Goal: Task Accomplishment & Management: Complete application form

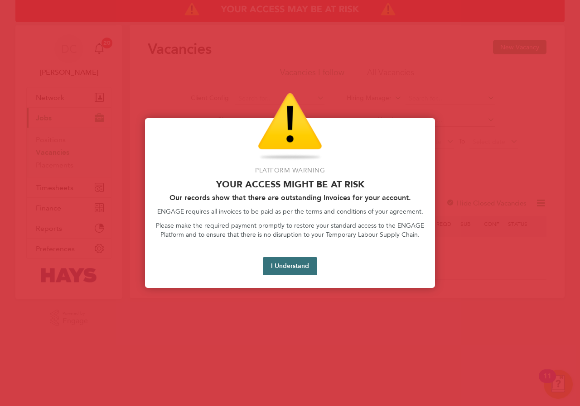
click at [308, 263] on button "I Understand" at bounding box center [290, 266] width 54 height 18
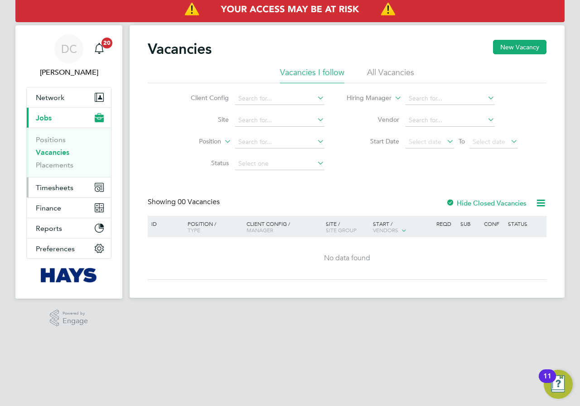
click at [47, 192] on span "Timesheets" at bounding box center [55, 187] width 38 height 9
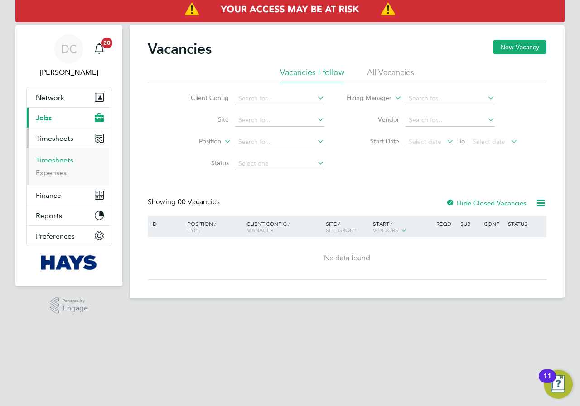
click at [49, 160] on link "Timesheets" at bounding box center [55, 160] width 38 height 9
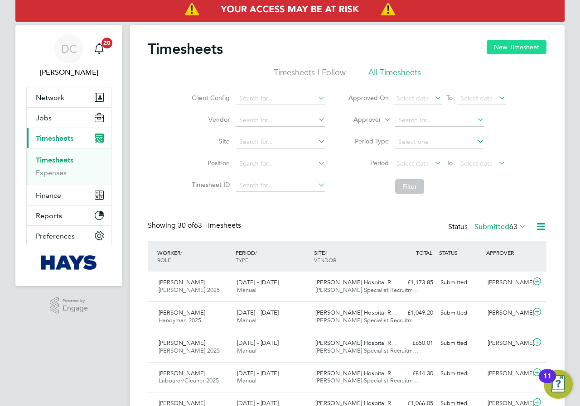
click at [513, 47] on button "New Timesheet" at bounding box center [516, 47] width 60 height 14
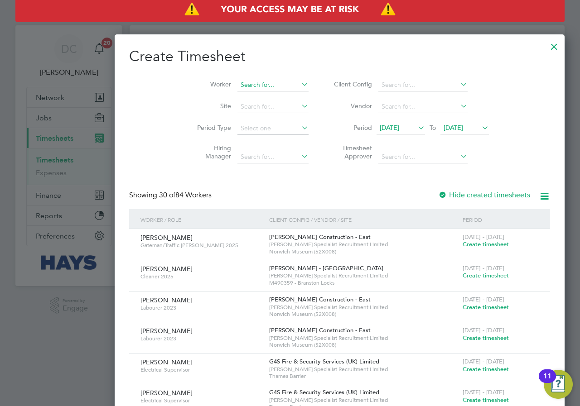
click at [237, 86] on input at bounding box center [272, 85] width 71 height 13
click at [226, 96] on li "[PERSON_NAME] own" at bounding box center [227, 97] width 80 height 12
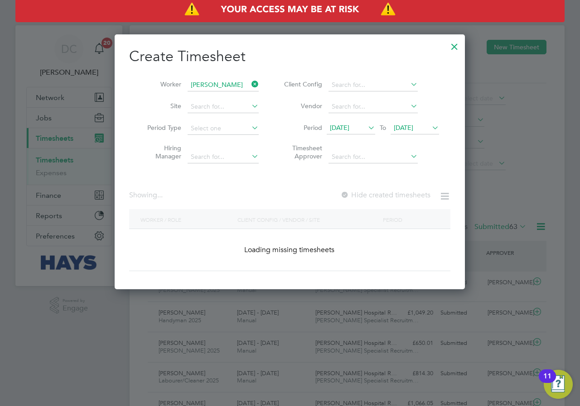
type input "[PERSON_NAME]"
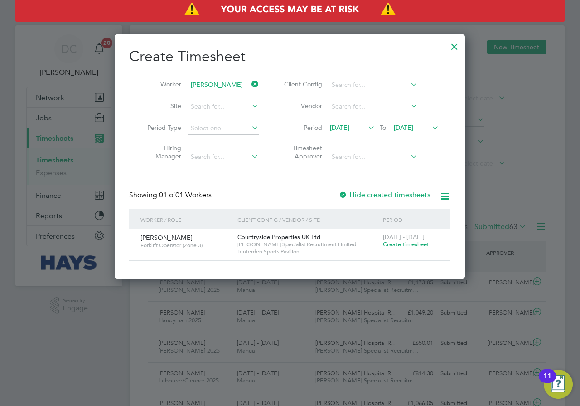
click at [392, 243] on span "Create timesheet" at bounding box center [406, 244] width 46 height 8
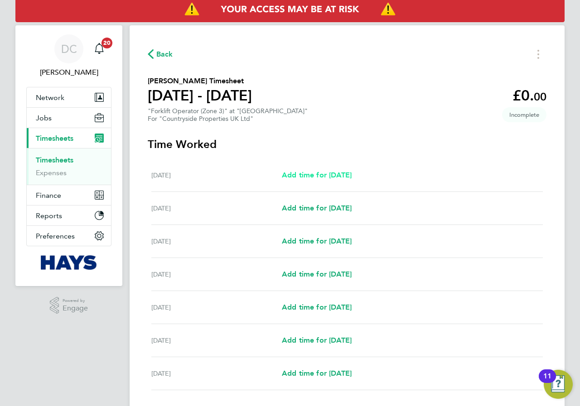
click at [333, 177] on span "Add time for [DATE]" at bounding box center [317, 175] width 70 height 9
select select "30"
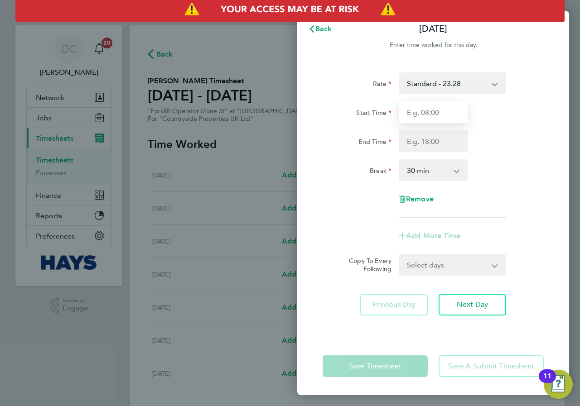
click at [441, 113] on input "Start Time" at bounding box center [432, 112] width 69 height 22
type input "07:30"
click at [438, 140] on input "End Time" at bounding box center [432, 141] width 69 height 22
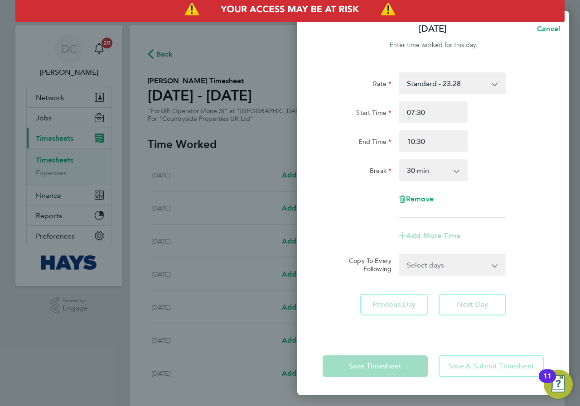
click at [524, 156] on div "Rate Standard - 23.28 Start Time 07:30 End Time 10:30 Break 0 min 15 min 30 min…" at bounding box center [432, 144] width 221 height 145
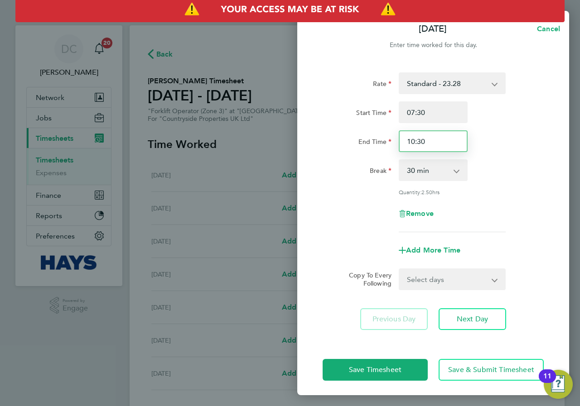
click at [446, 144] on input "10:30" at bounding box center [432, 141] width 69 height 22
drag, startPoint x: 437, startPoint y: 144, endPoint x: 372, endPoint y: 146, distance: 65.2
click at [373, 146] on div "End Time 10:30" at bounding box center [433, 141] width 228 height 22
type input "11:00"
click at [508, 153] on div "Rate Standard - 23.28 Start Time 07:30 End Time 11:00 Break 0 min 15 min 30 min…" at bounding box center [432, 152] width 221 height 160
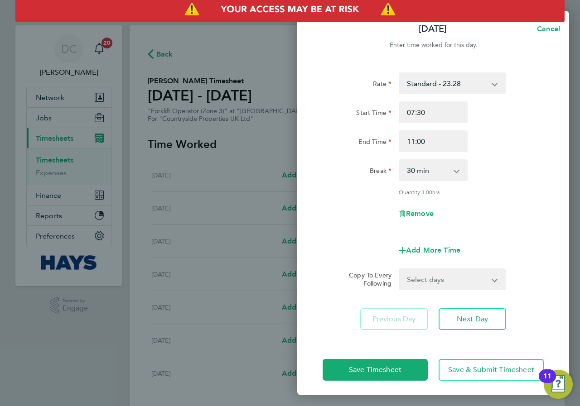
click at [513, 186] on div "Rate Standard - 23.28 Start Time 07:30 End Time 11:00 Break 0 min 15 min 30 min…" at bounding box center [432, 152] width 221 height 160
click at [479, 319] on span "Next Day" at bounding box center [471, 319] width 31 height 9
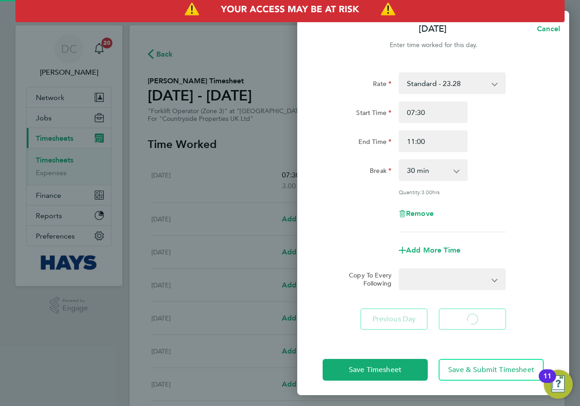
select select "30"
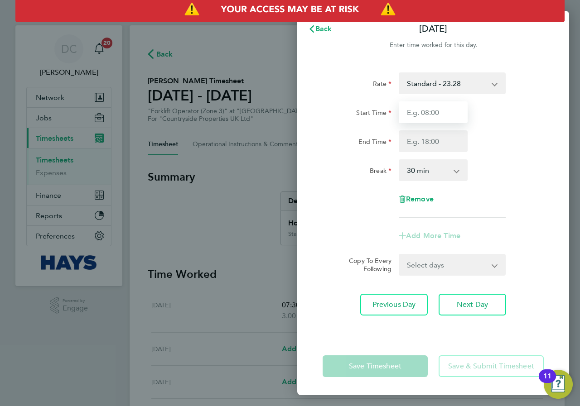
click at [446, 118] on input "Start Time" at bounding box center [432, 112] width 69 height 22
type input "07:30"
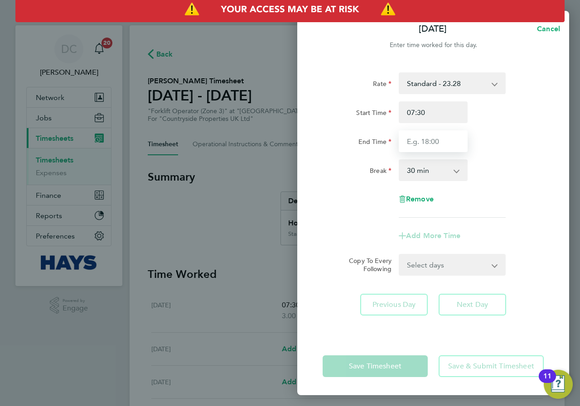
drag, startPoint x: 442, startPoint y: 138, endPoint x: 444, endPoint y: 149, distance: 11.8
click at [442, 138] on input "End Time" at bounding box center [432, 141] width 69 height 22
type input "17:00"
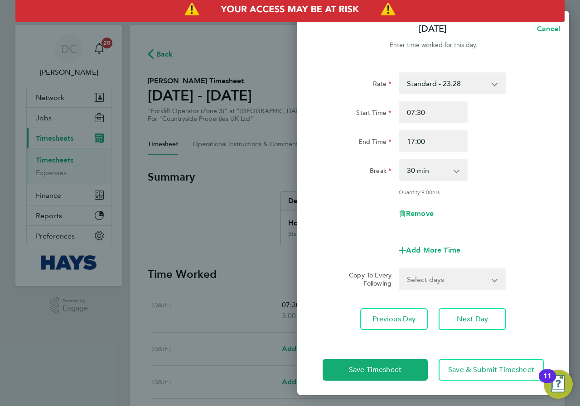
click at [504, 159] on div "Break 0 min 15 min 30 min 45 min 60 min 75 min 90 min" at bounding box center [433, 170] width 228 height 22
click at [474, 321] on span "Next Day" at bounding box center [471, 319] width 31 height 9
select select "30"
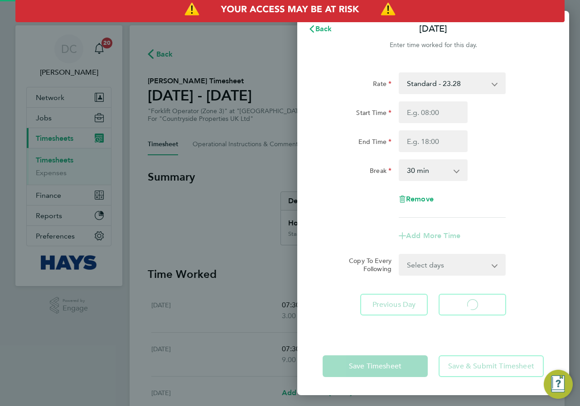
select select "30"
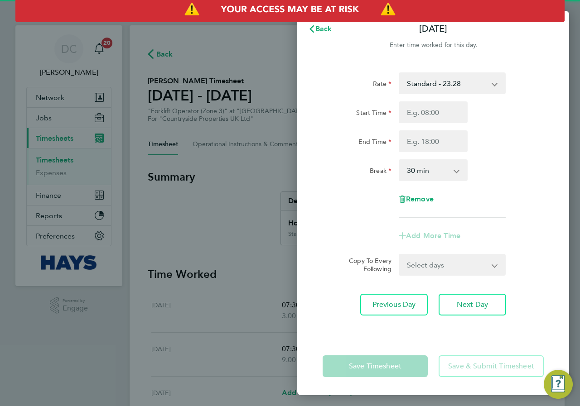
click at [439, 119] on input "Start Time" at bounding box center [432, 112] width 69 height 22
type input "07:30"
click at [436, 141] on input "End Time" at bounding box center [432, 141] width 69 height 22
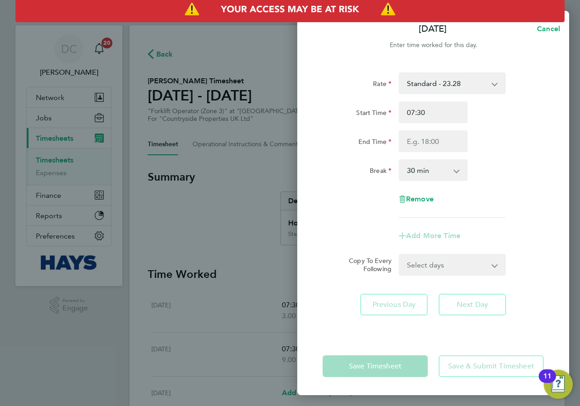
click at [498, 171] on div "Break 0 min 15 min 30 min 45 min 60 min 75 min 90 min" at bounding box center [433, 170] width 228 height 22
click at [432, 130] on div "Start Time 07:30 End Time" at bounding box center [433, 126] width 228 height 51
click at [434, 135] on input "End Time" at bounding box center [432, 141] width 69 height 22
click at [508, 174] on div "Break 0 min 15 min 30 min 45 min 60 min 75 min 90 min" at bounding box center [433, 170] width 228 height 22
click at [442, 139] on input "End Time" at bounding box center [432, 141] width 69 height 22
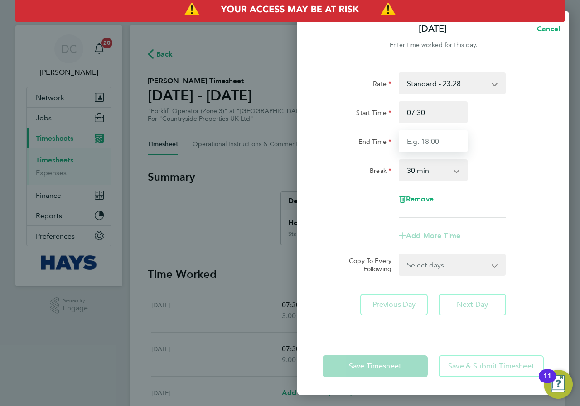
type input "17:00"
click at [513, 154] on div "Rate Standard - 23.28 Start Time 07:30 End Time 17:00 Break 0 min 15 min 30 min…" at bounding box center [432, 144] width 221 height 145
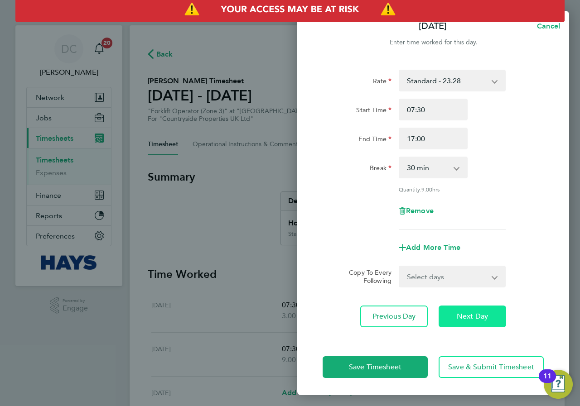
click at [467, 316] on span "Next Day" at bounding box center [471, 316] width 31 height 9
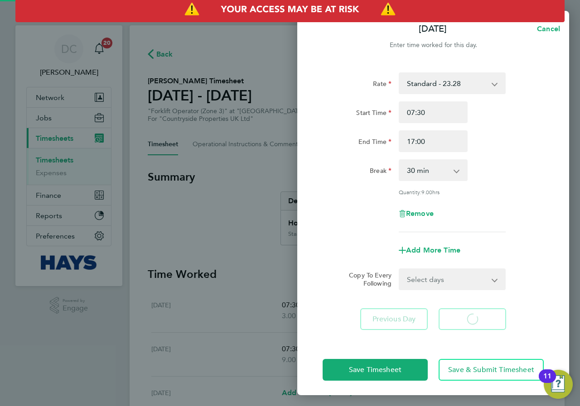
select select "30"
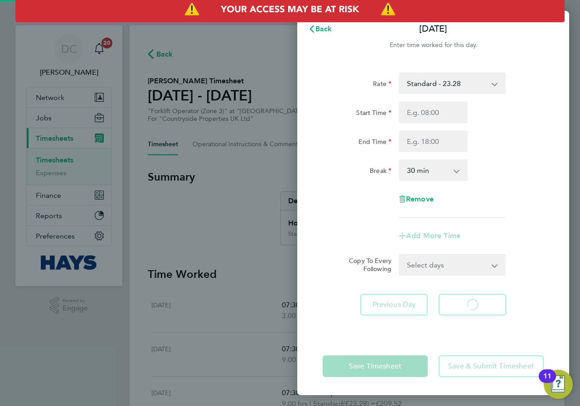
select select "30"
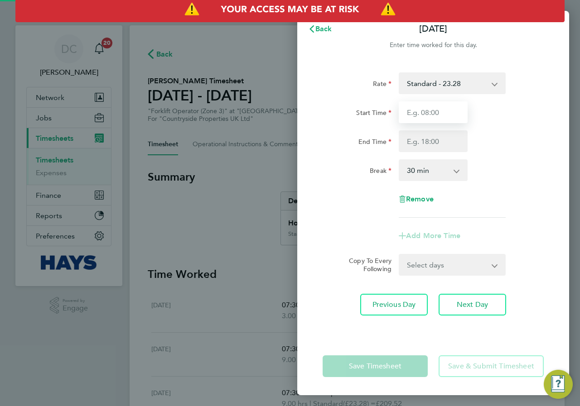
click at [431, 105] on input "Start Time" at bounding box center [432, 112] width 69 height 22
type input "07:30"
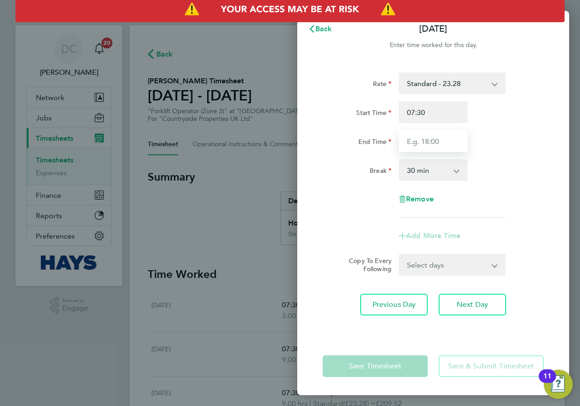
click at [437, 144] on input "End Time" at bounding box center [432, 141] width 69 height 22
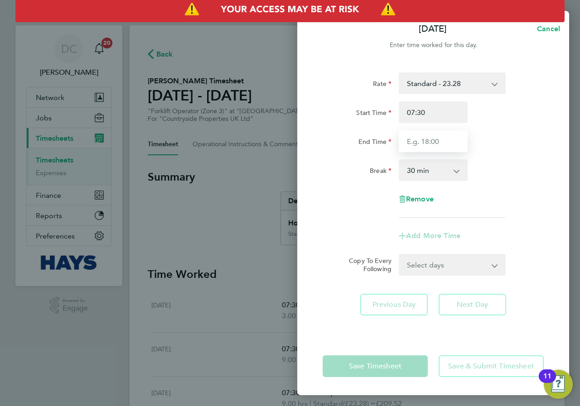
type input "17:00"
click at [491, 177] on div "Break 0 min 15 min 30 min 45 min 60 min 75 min 90 min" at bounding box center [433, 170] width 228 height 22
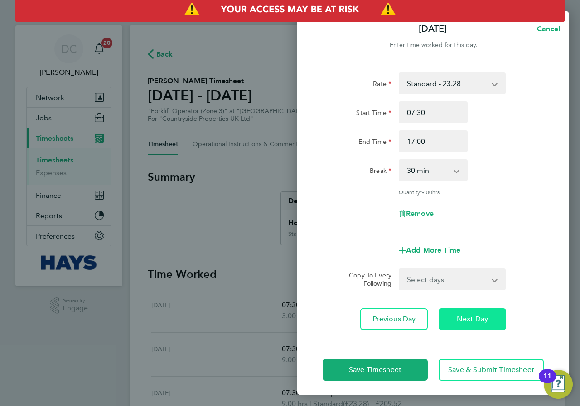
click at [470, 324] on button "Next Day" at bounding box center [471, 319] width 67 height 22
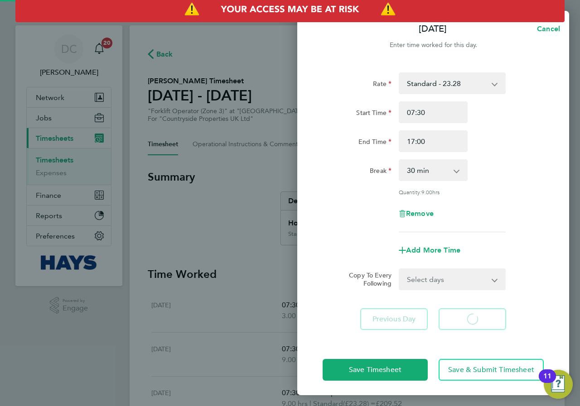
select select "30"
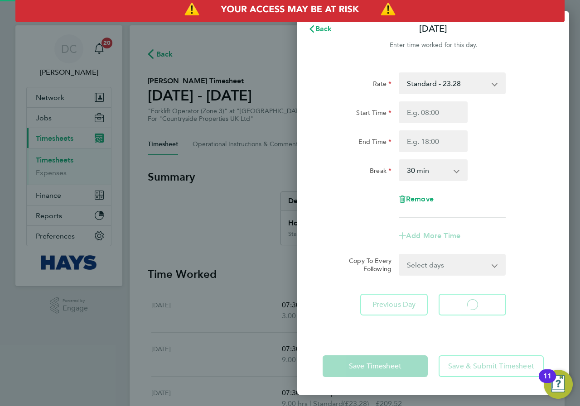
select select "30"
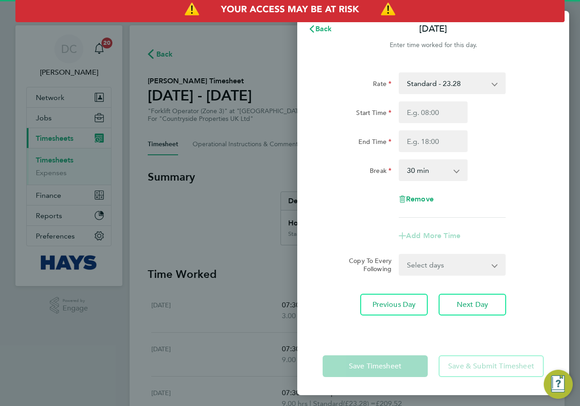
click at [430, 111] on input "Start Time" at bounding box center [432, 112] width 69 height 22
type input "07:30"
click at [434, 143] on input "End Time" at bounding box center [432, 141] width 69 height 22
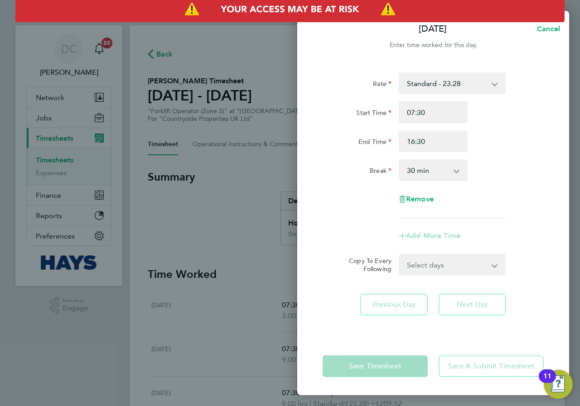
click at [491, 169] on div "Break 0 min 15 min 30 min 45 min 60 min 75 min 90 min" at bounding box center [433, 170] width 228 height 22
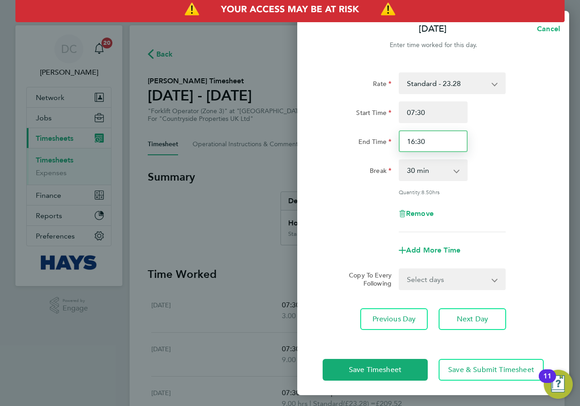
click at [434, 139] on input "16:30" at bounding box center [432, 141] width 69 height 22
click at [413, 139] on input "16:30" at bounding box center [432, 141] width 69 height 22
type input "15:30"
click at [503, 167] on div "Break 0 min 15 min 30 min 45 min 60 min 75 min 90 min" at bounding box center [433, 170] width 228 height 22
click at [520, 188] on div "Rate Standard - 23.28 Start Time 07:30 End Time 15:30 Break 0 min 15 min 30 min…" at bounding box center [432, 152] width 221 height 160
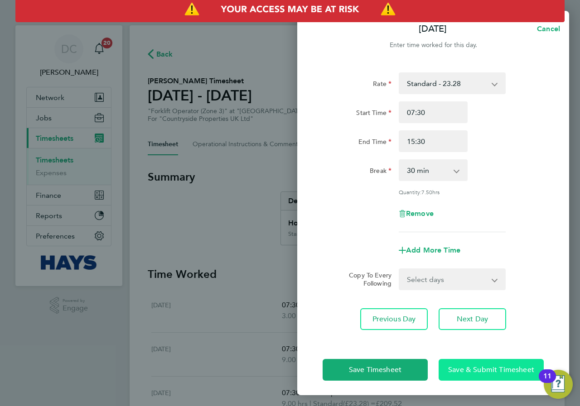
click at [470, 374] on button "Save & Submit Timesheet" at bounding box center [490, 370] width 105 height 22
